Goal: Information Seeking & Learning: Learn about a topic

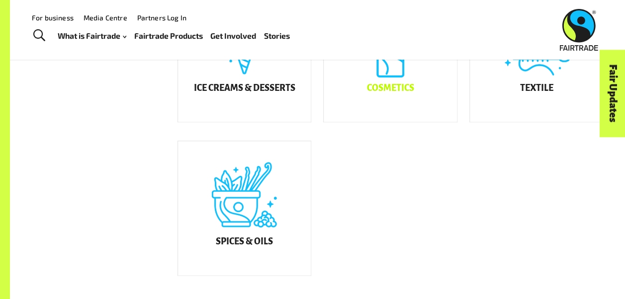
scroll to position [447, 0]
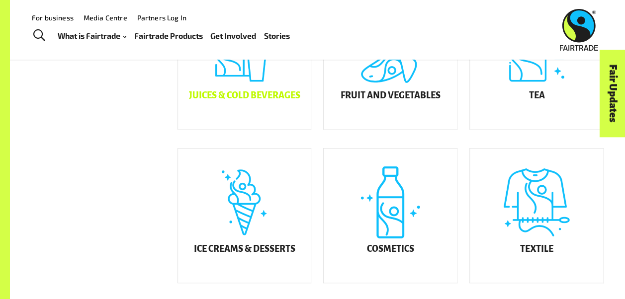
click at [271, 95] on div "Juices & Cold Beverages" at bounding box center [244, 62] width 133 height 134
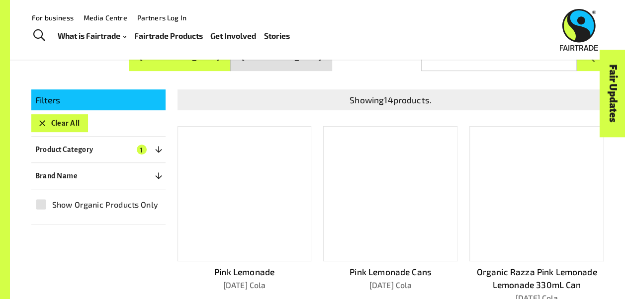
scroll to position [149, 0]
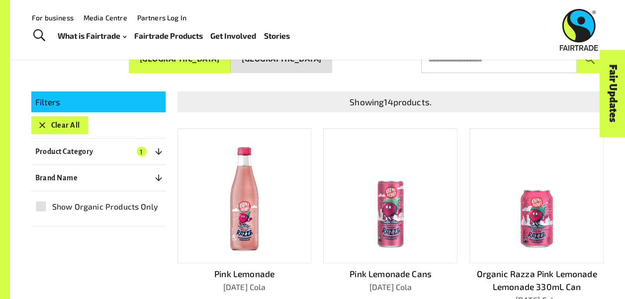
click at [208, 215] on div at bounding box center [244, 195] width 134 height 135
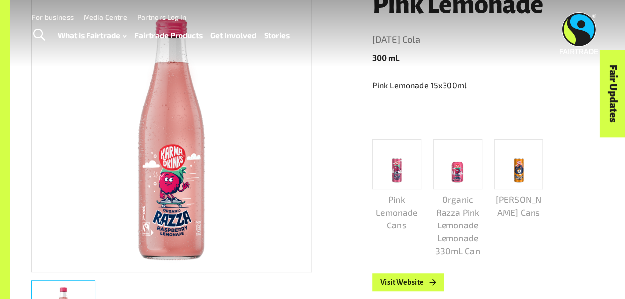
scroll to position [348, 0]
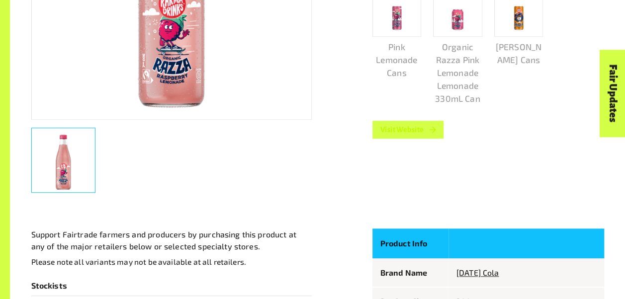
click at [401, 133] on link "Visit Website" at bounding box center [408, 130] width 72 height 18
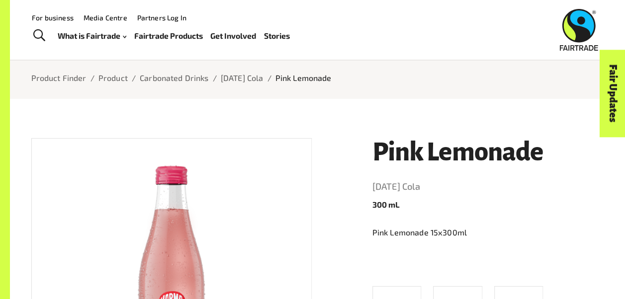
scroll to position [0, 0]
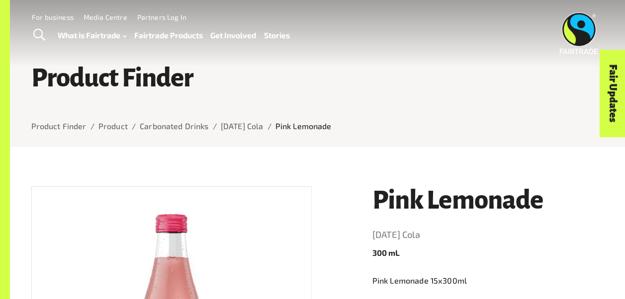
drag, startPoint x: 58, startPoint y: 128, endPoint x: 95, endPoint y: 83, distance: 59.0
click at [58, 128] on link "Product Finder" at bounding box center [58, 125] width 55 height 9
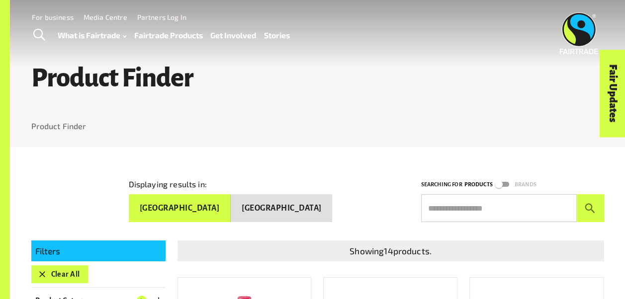
click at [163, 34] on link "Fairtrade Products" at bounding box center [168, 35] width 69 height 14
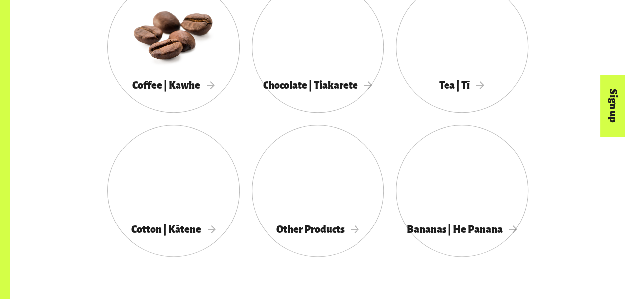
scroll to position [646, 0]
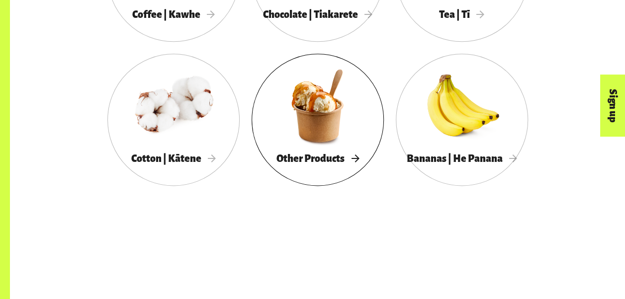
click at [319, 119] on div at bounding box center [318, 106] width 132 height 86
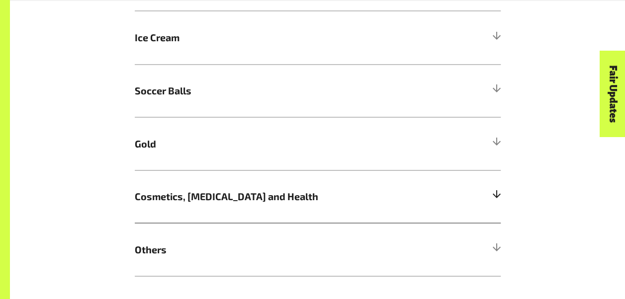
scroll to position [945, 0]
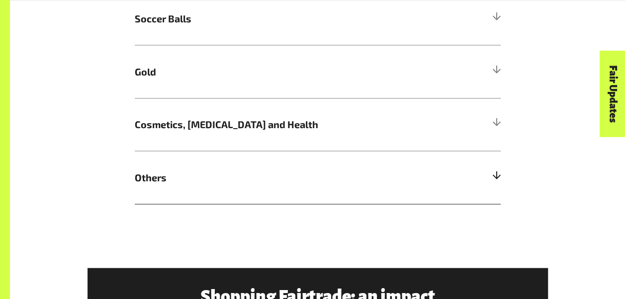
click at [496, 174] on div at bounding box center [496, 178] width 9 height 9
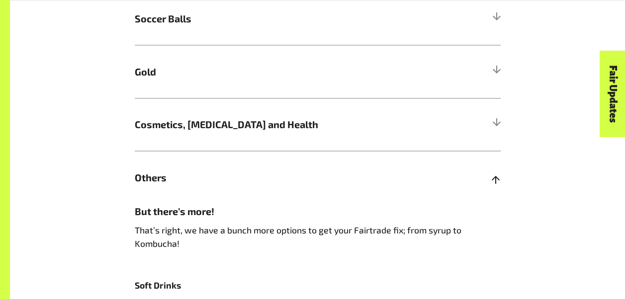
scroll to position [1143, 0]
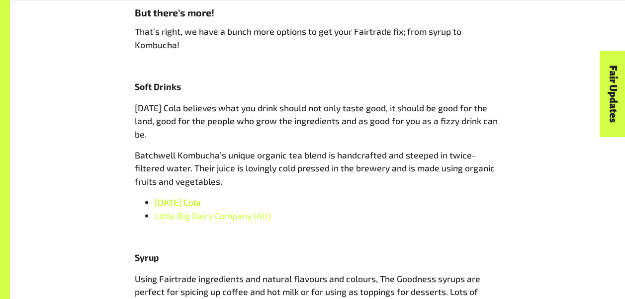
click at [176, 207] on span "Karma Cola" at bounding box center [178, 202] width 46 height 11
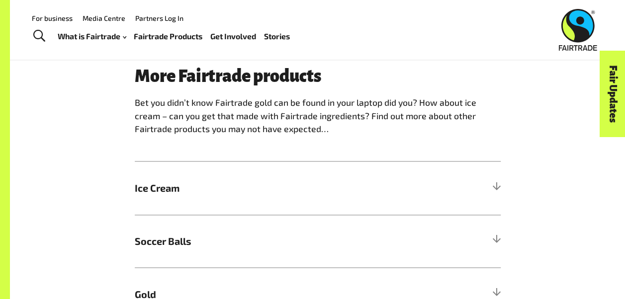
scroll to position [597, 0]
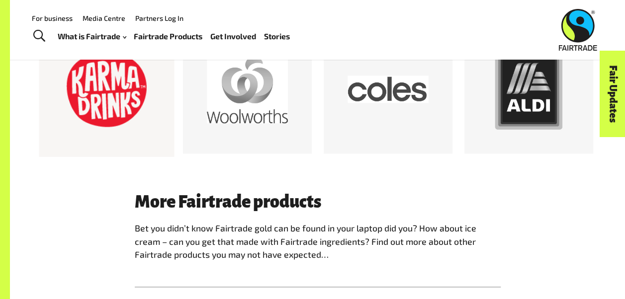
click at [107, 99] on div at bounding box center [106, 89] width 81 height 81
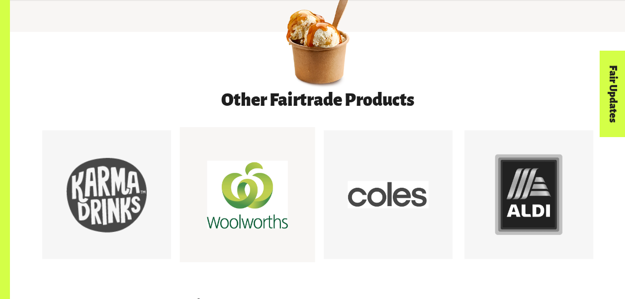
scroll to position [547, 0]
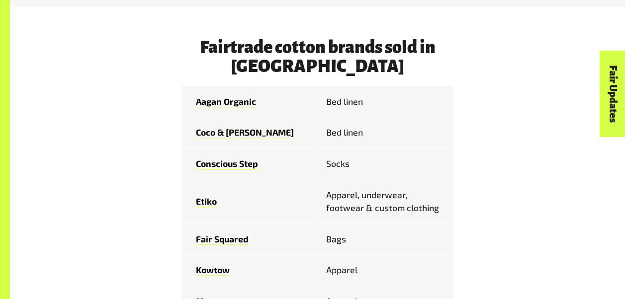
scroll to position [447, 0]
